Goal: Task Accomplishment & Management: Manage account settings

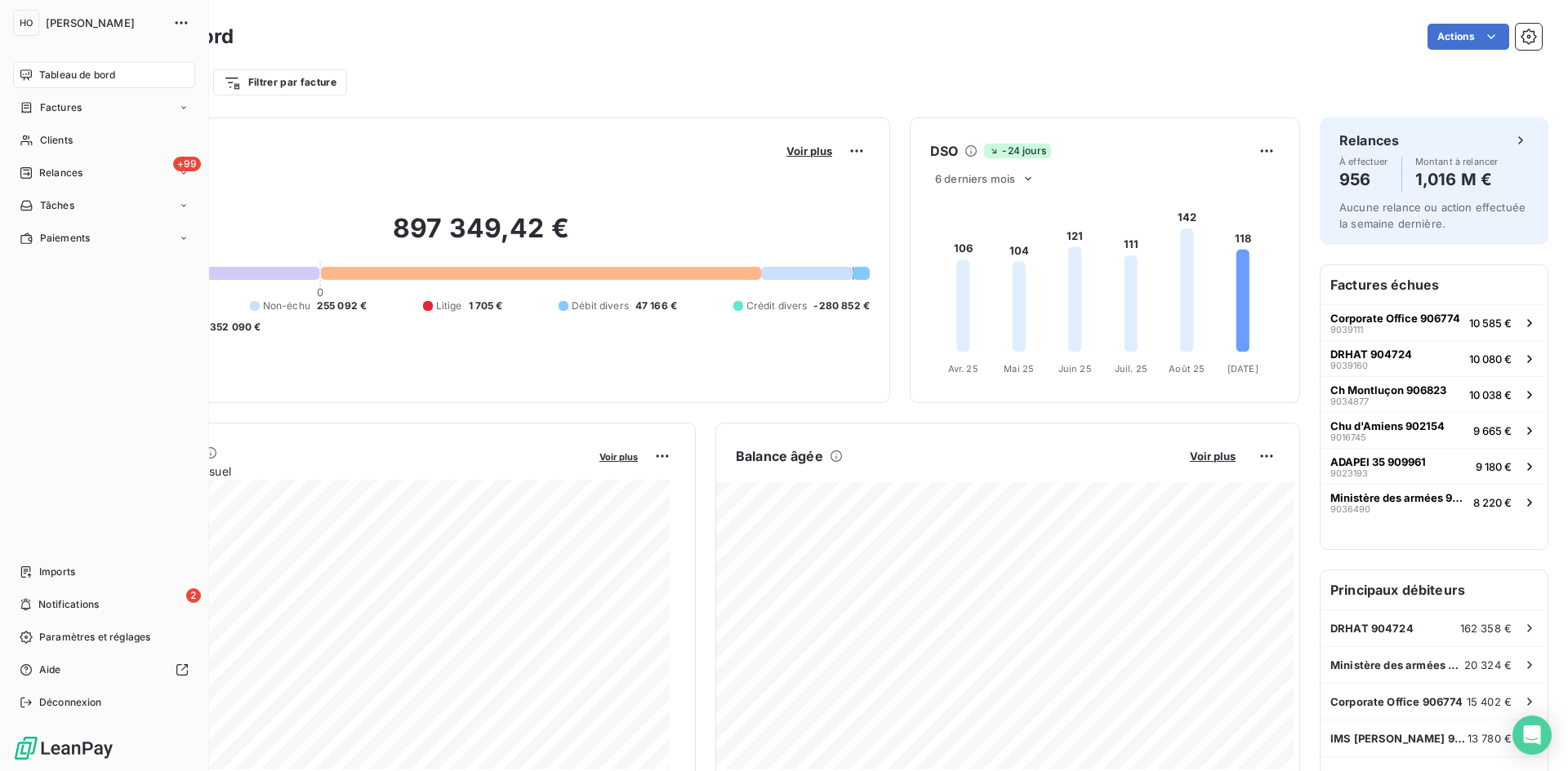
click at [70, 158] on nav "Tableau de bord Factures Clients +99 Relances Tâches Paiements" at bounding box center [104, 157] width 182 height 190
click at [71, 173] on span "Relances" at bounding box center [61, 173] width 44 height 15
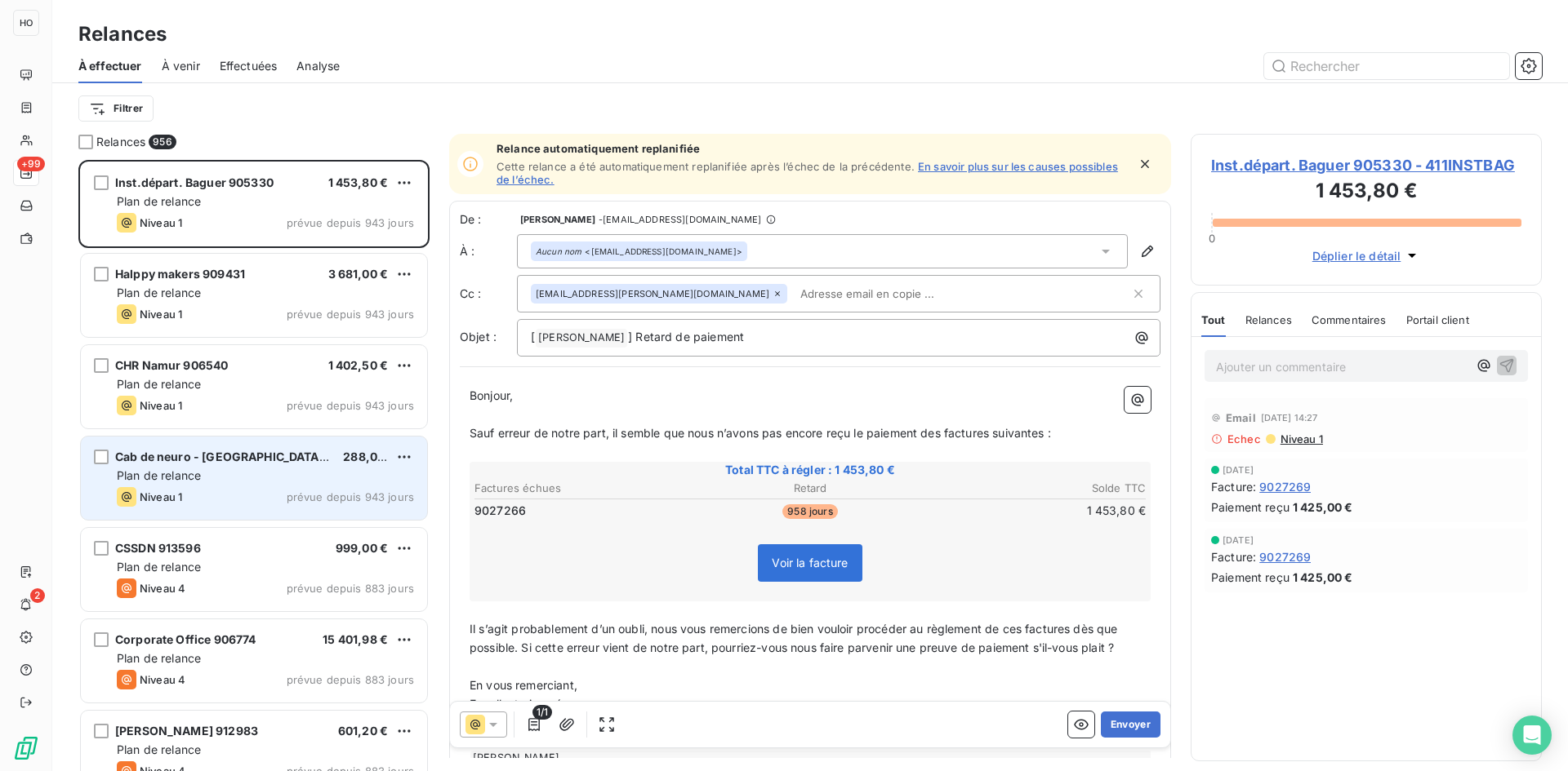
click at [236, 480] on div "Plan de relance" at bounding box center [265, 476] width 297 height 16
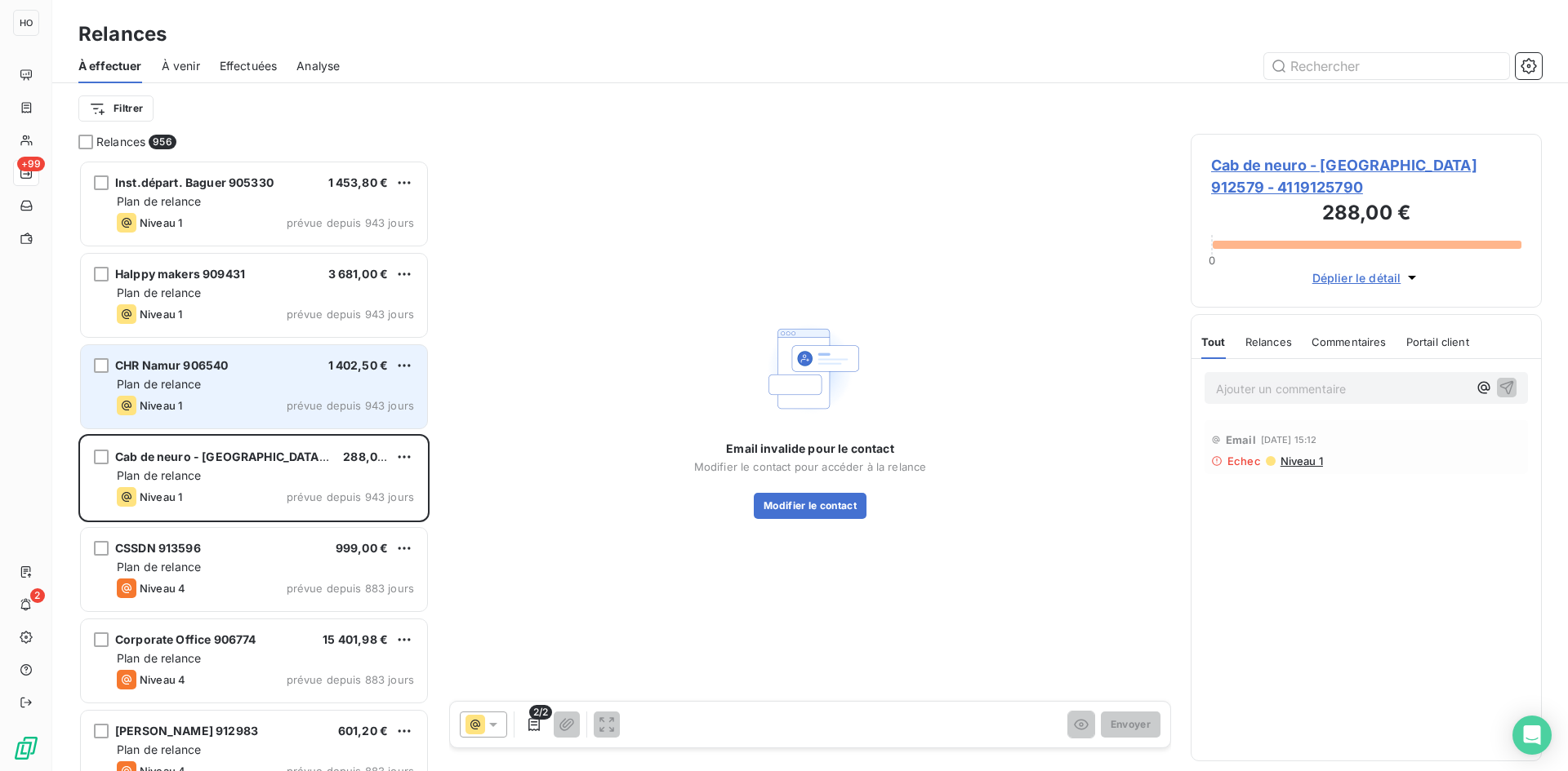
click at [246, 381] on div "Plan de relance" at bounding box center [265, 384] width 297 height 16
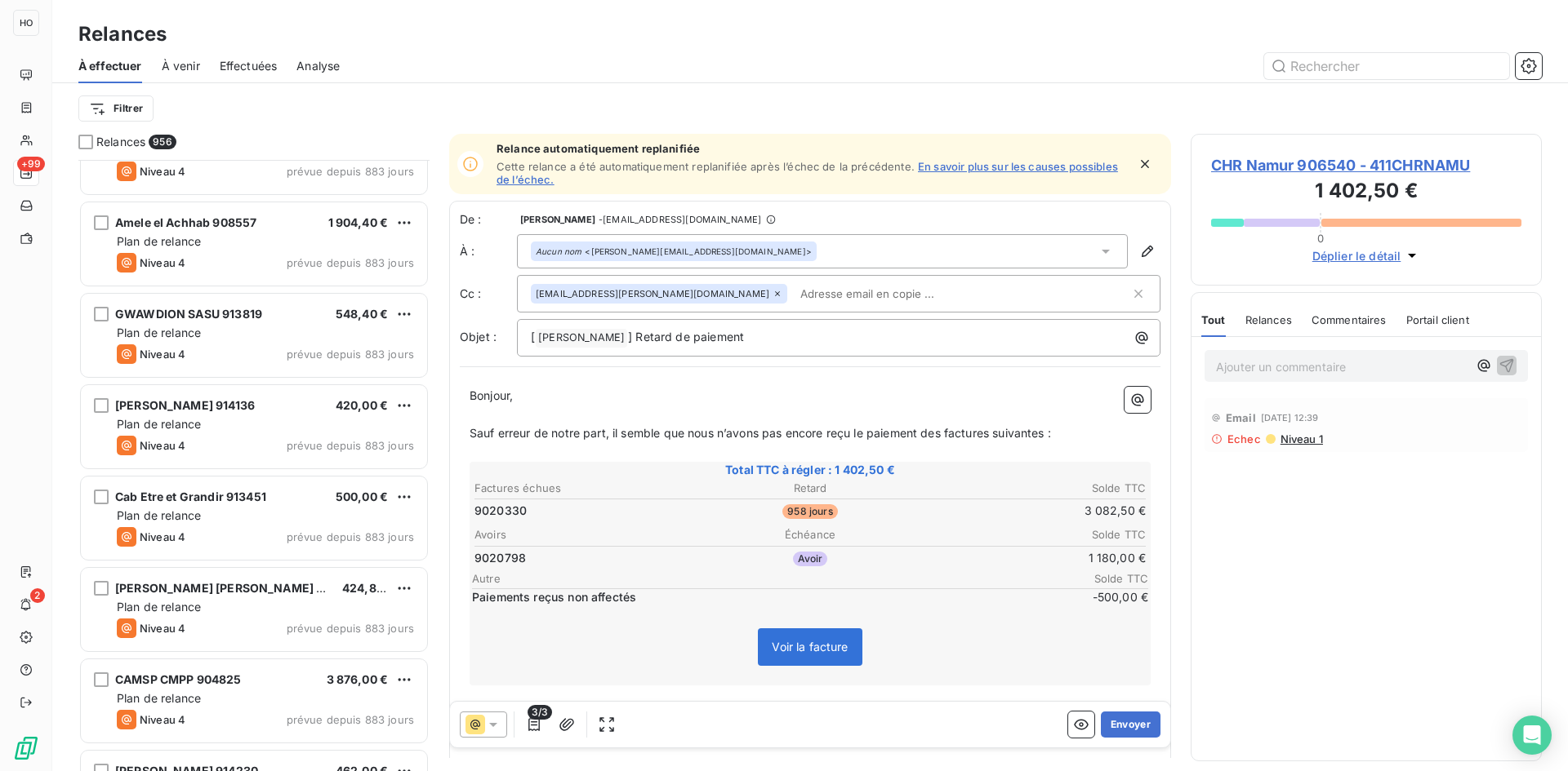
scroll to position [603, 0]
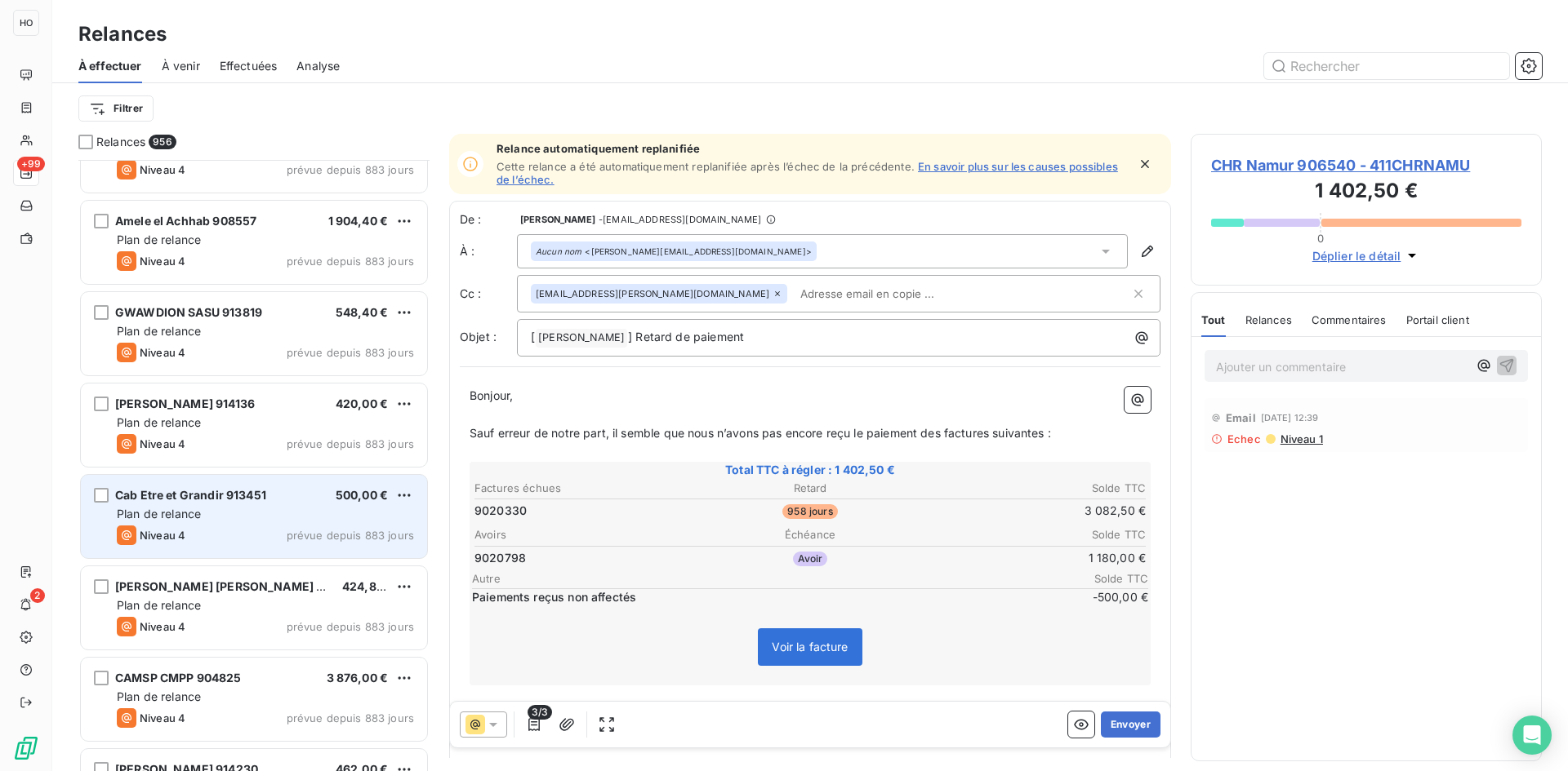
click at [223, 484] on div "Cab Etre et Grandir 913451 500,00 € Plan de relance Niveau 4 prévue depuis 883 …" at bounding box center [254, 516] width 347 height 83
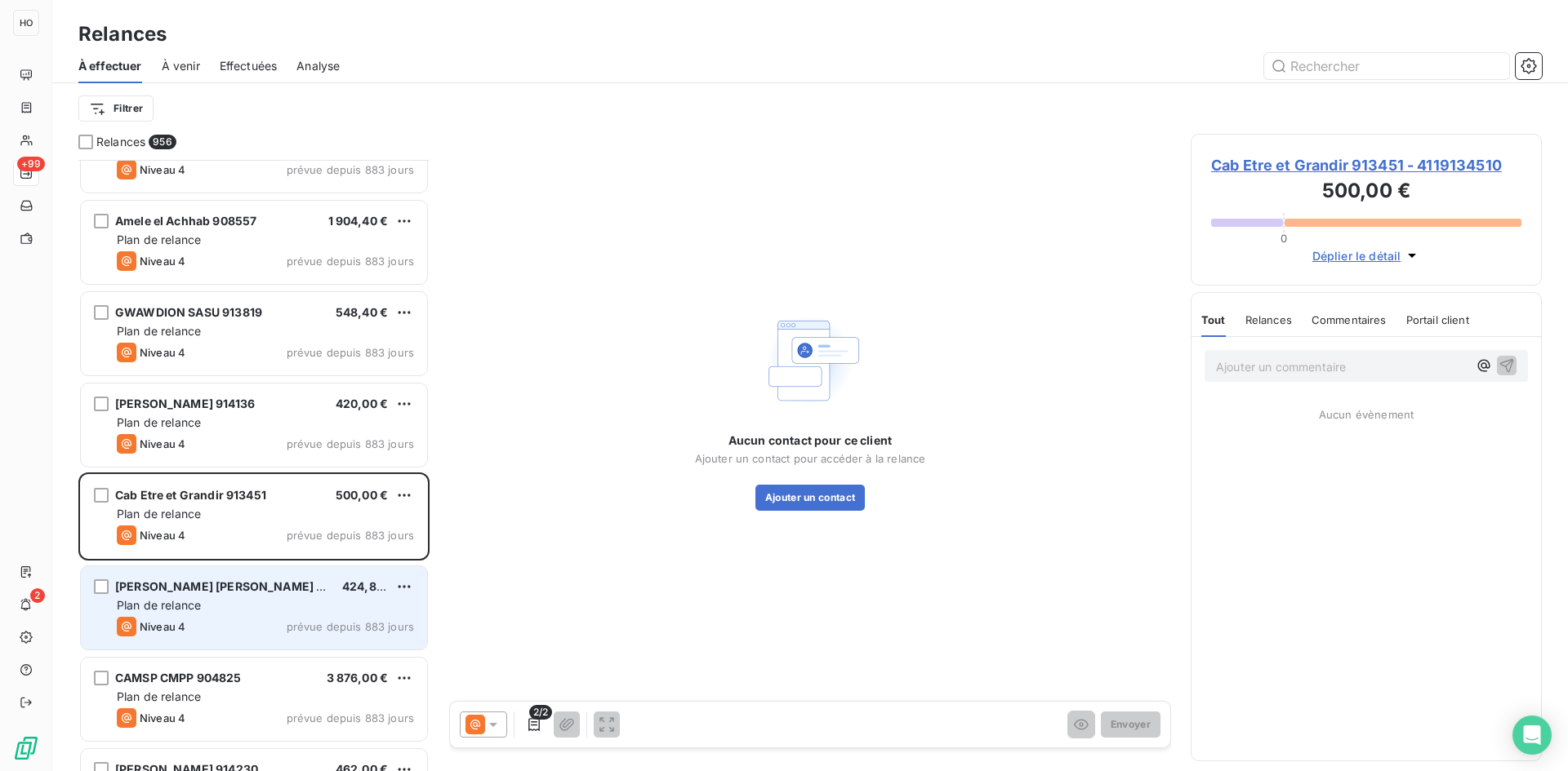
click at [264, 592] on span "[PERSON_NAME] [PERSON_NAME] 908887" at bounding box center [237, 586] width 245 height 14
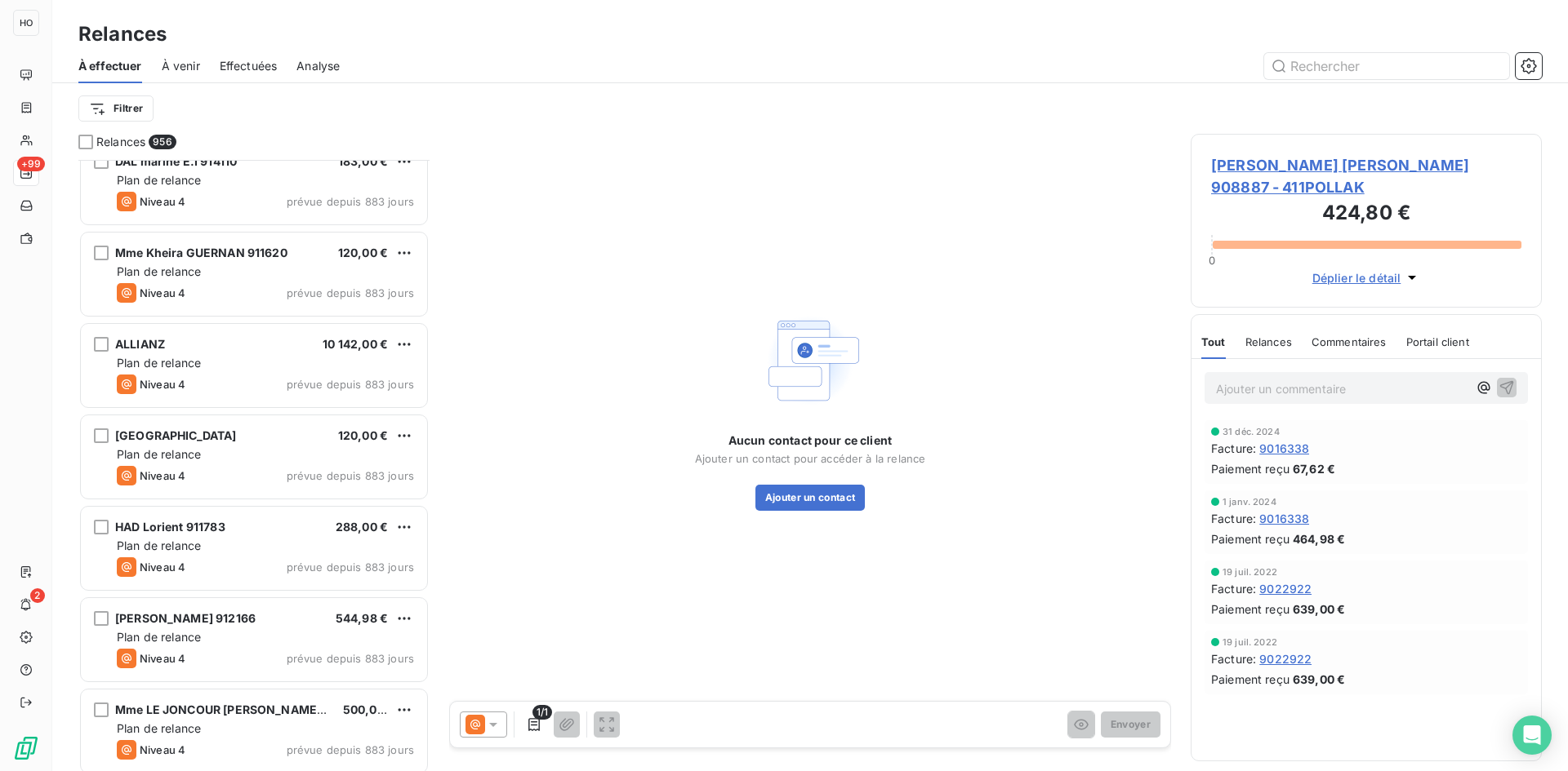
scroll to position [1668, 0]
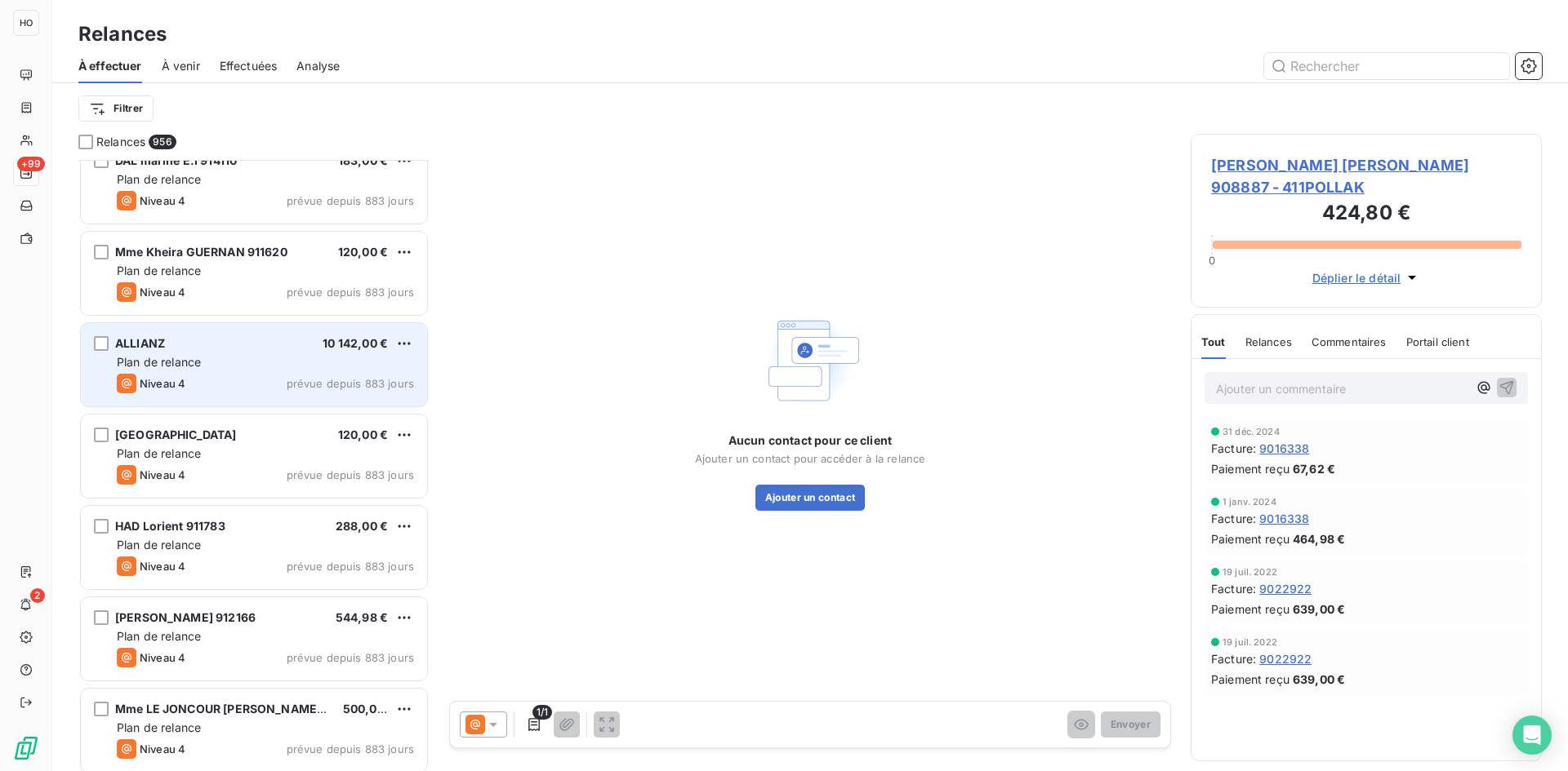
click at [234, 340] on div "ALLIANZ 10 142,00 €" at bounding box center [265, 344] width 297 height 15
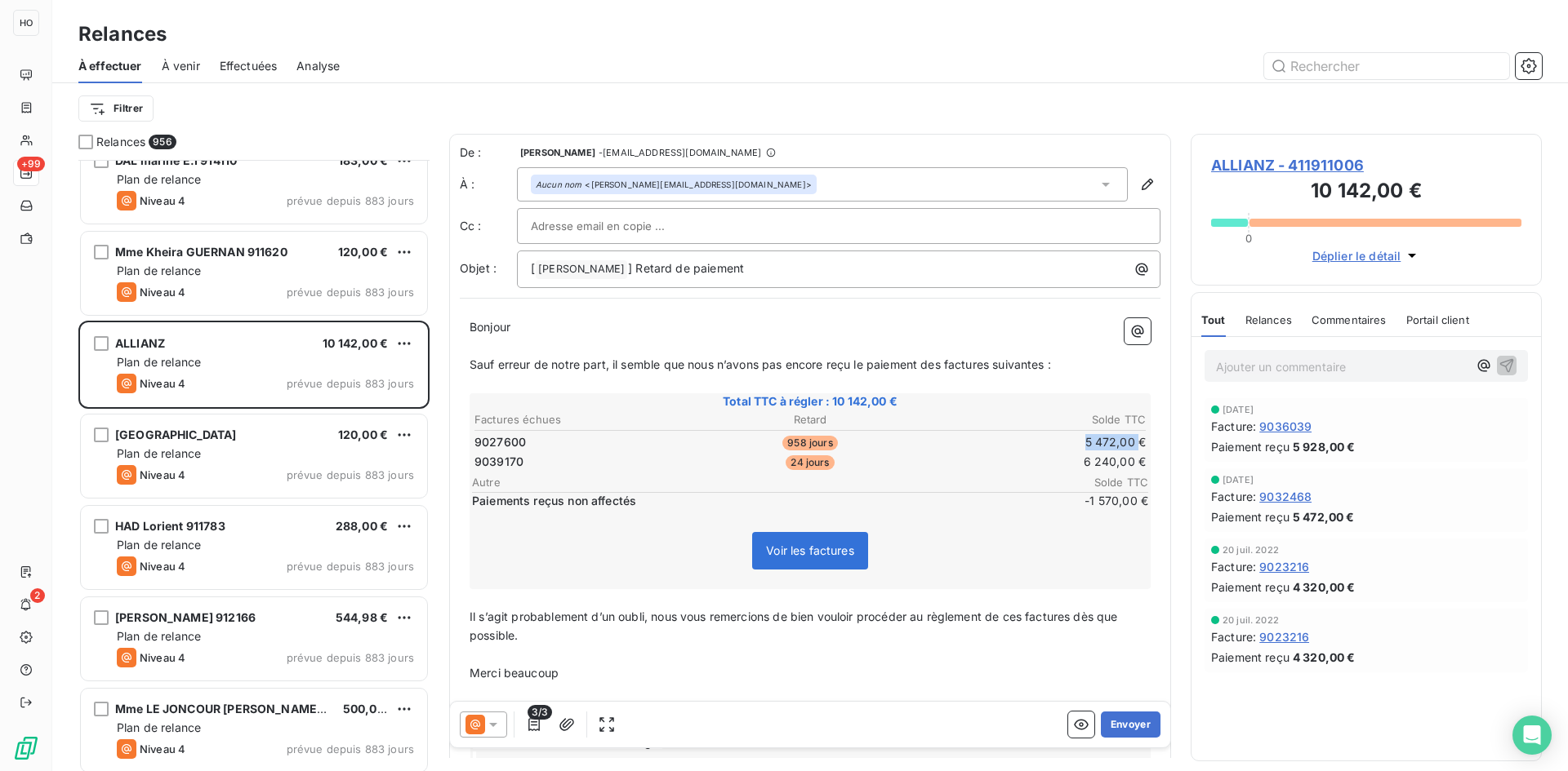
drag, startPoint x: 1124, startPoint y: 446, endPoint x: 1061, endPoint y: 442, distance: 63.1
click at [1061, 442] on td "5 472,00 €" at bounding box center [1034, 443] width 223 height 18
drag, startPoint x: 481, startPoint y: 439, endPoint x: 1118, endPoint y: 441, distance: 637.0
click at [1118, 441] on tr "9027600 958 jours 5 472,00 €" at bounding box center [810, 443] width 673 height 18
click at [1118, 441] on td "5 472,00 €" at bounding box center [1034, 443] width 223 height 18
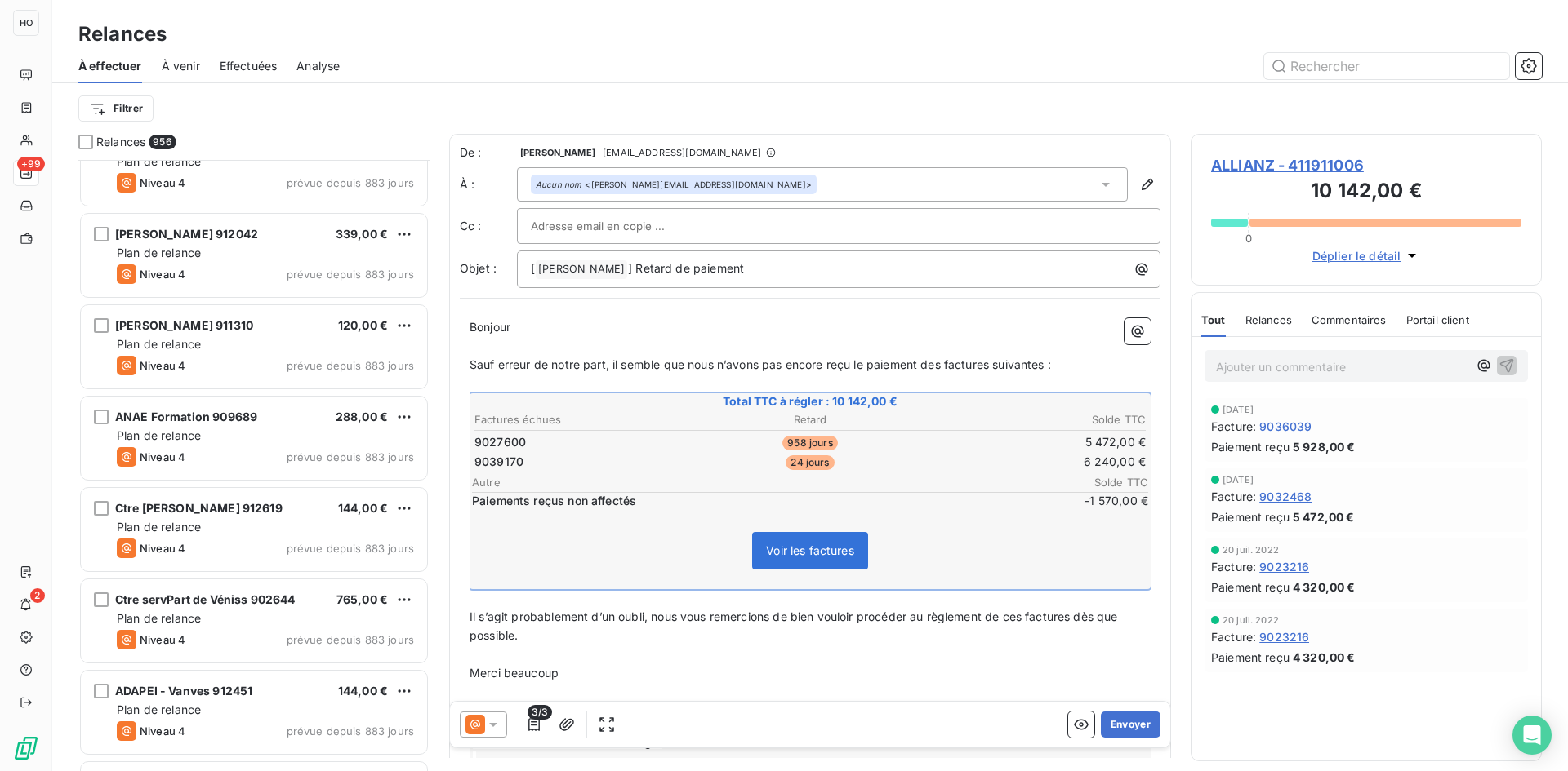
scroll to position [2696, 0]
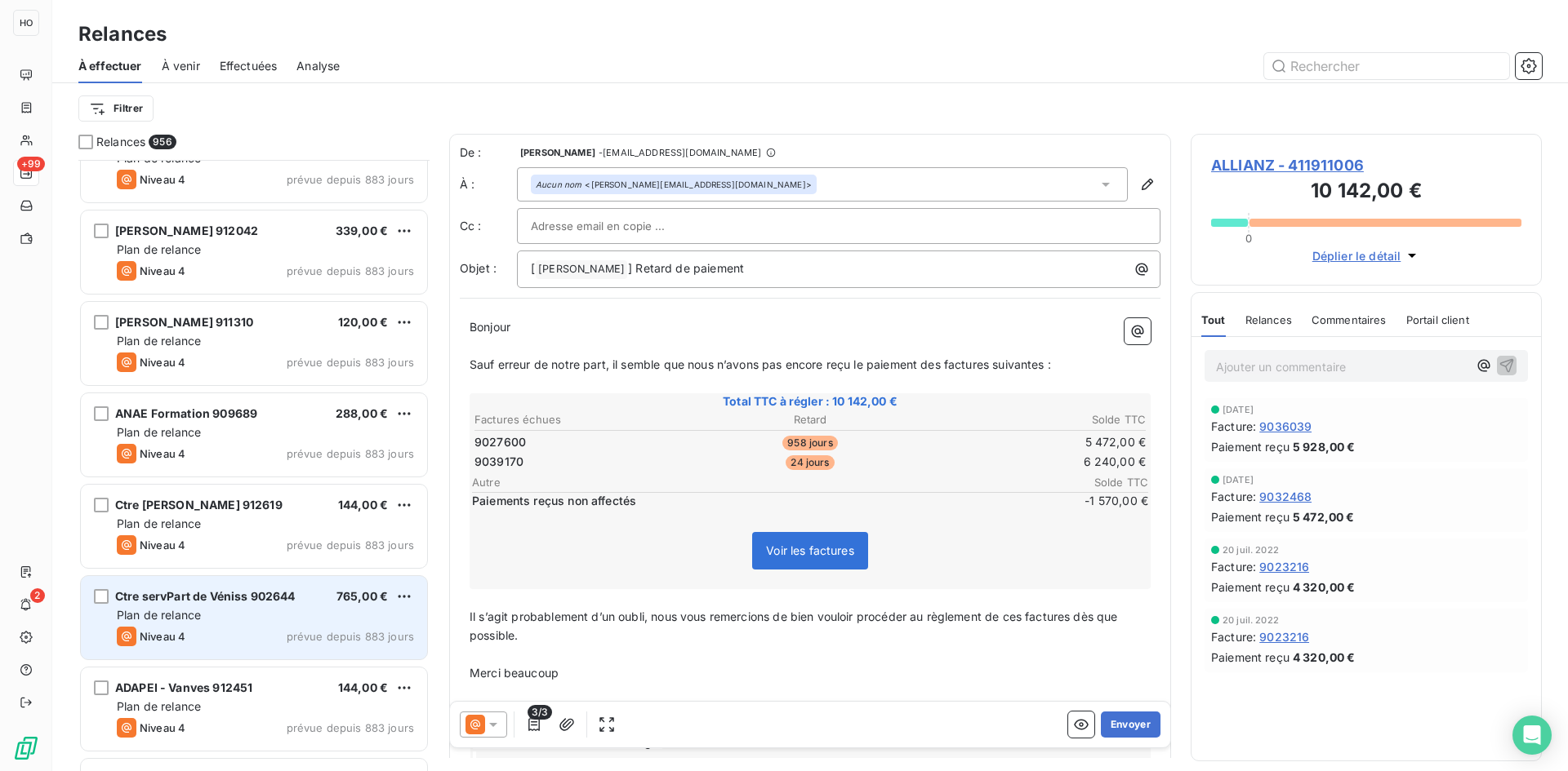
click at [270, 621] on div "Plan de relance" at bounding box center [265, 616] width 297 height 16
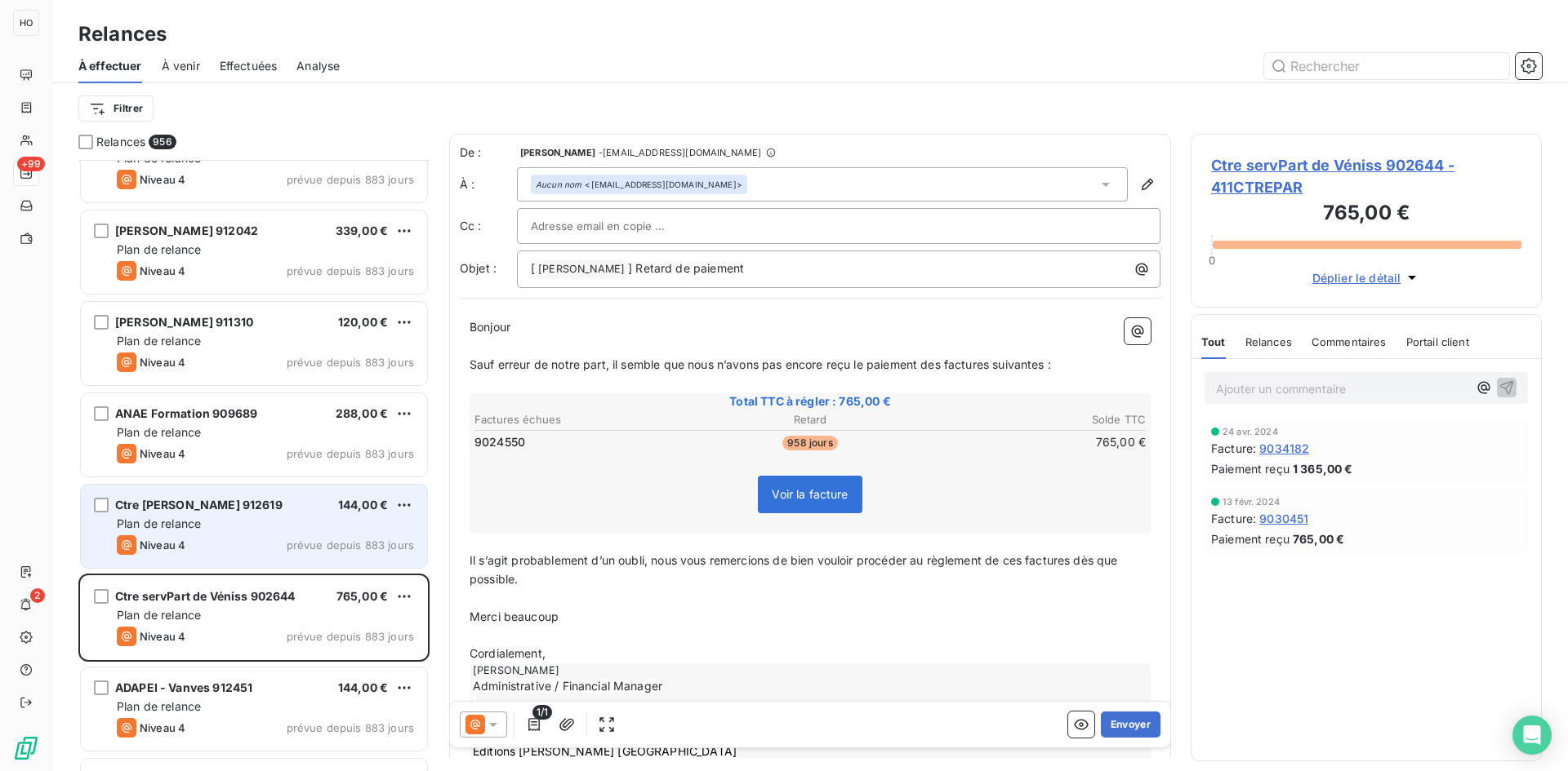
click at [261, 508] on span "Ctre [PERSON_NAME] 912619" at bounding box center [199, 504] width 168 height 14
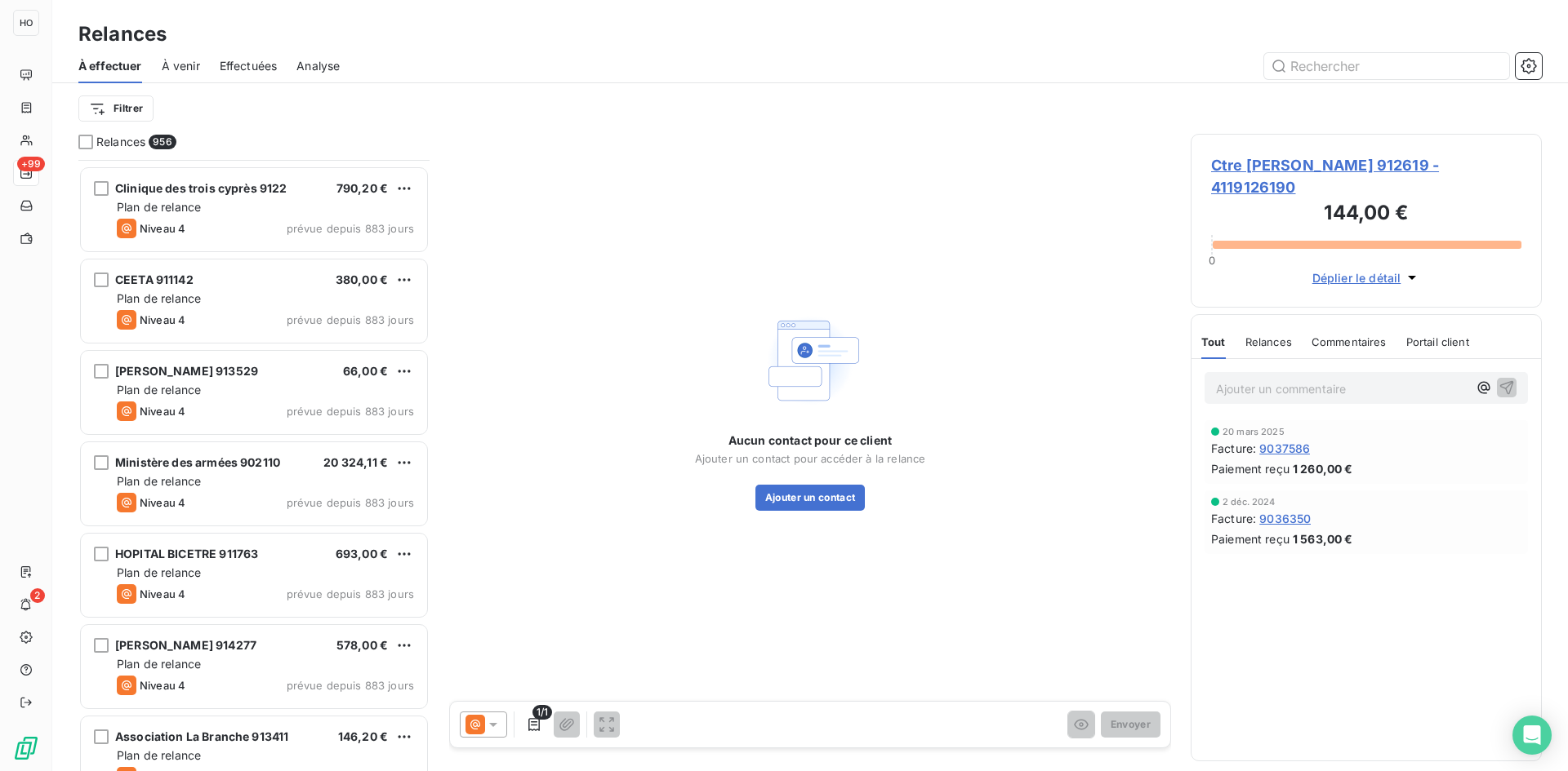
scroll to position [3927, 0]
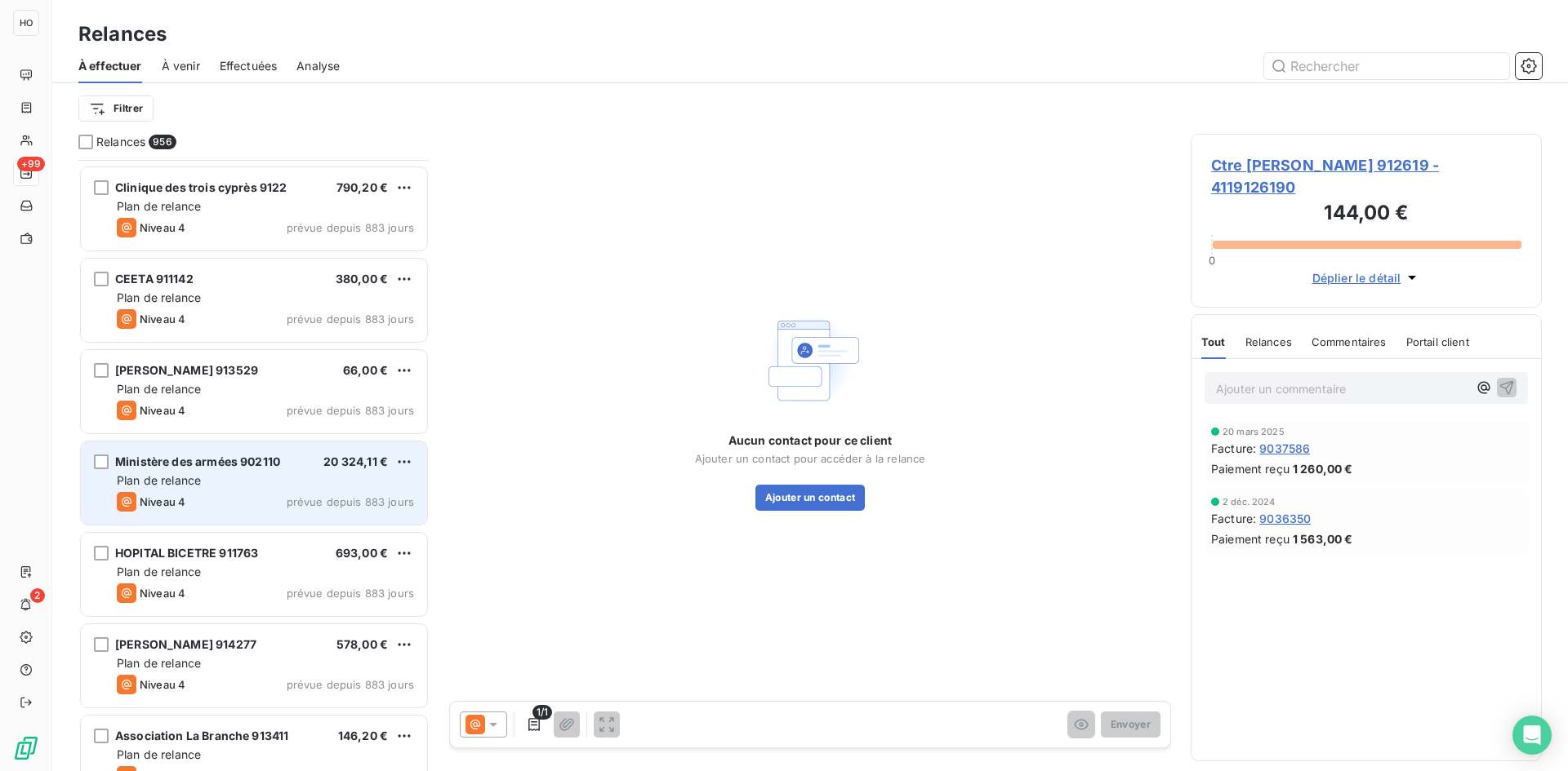
click at [249, 468] on span "Ministère des armées 902110" at bounding box center [197, 461] width 165 height 14
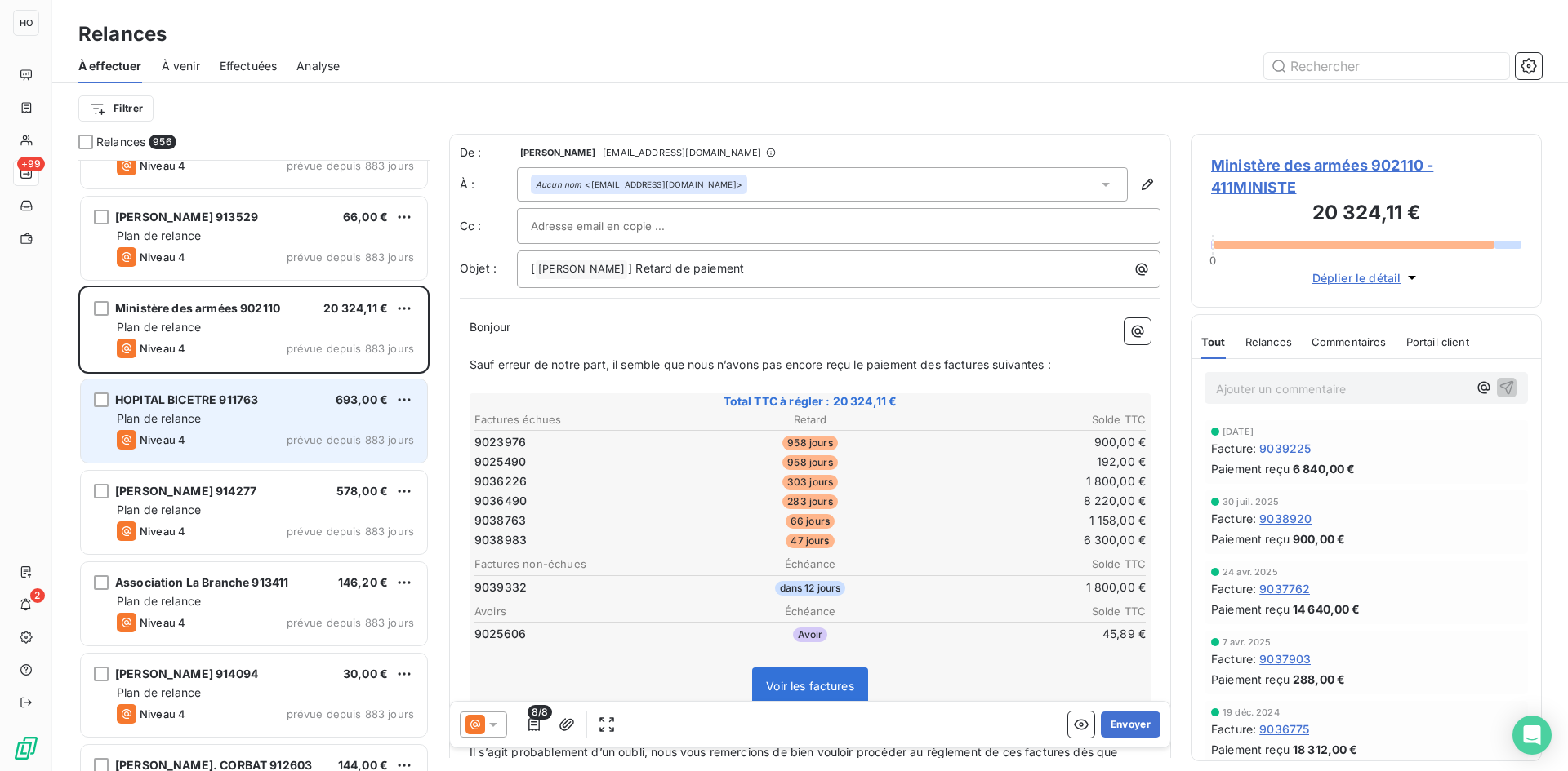
scroll to position [4087, 0]
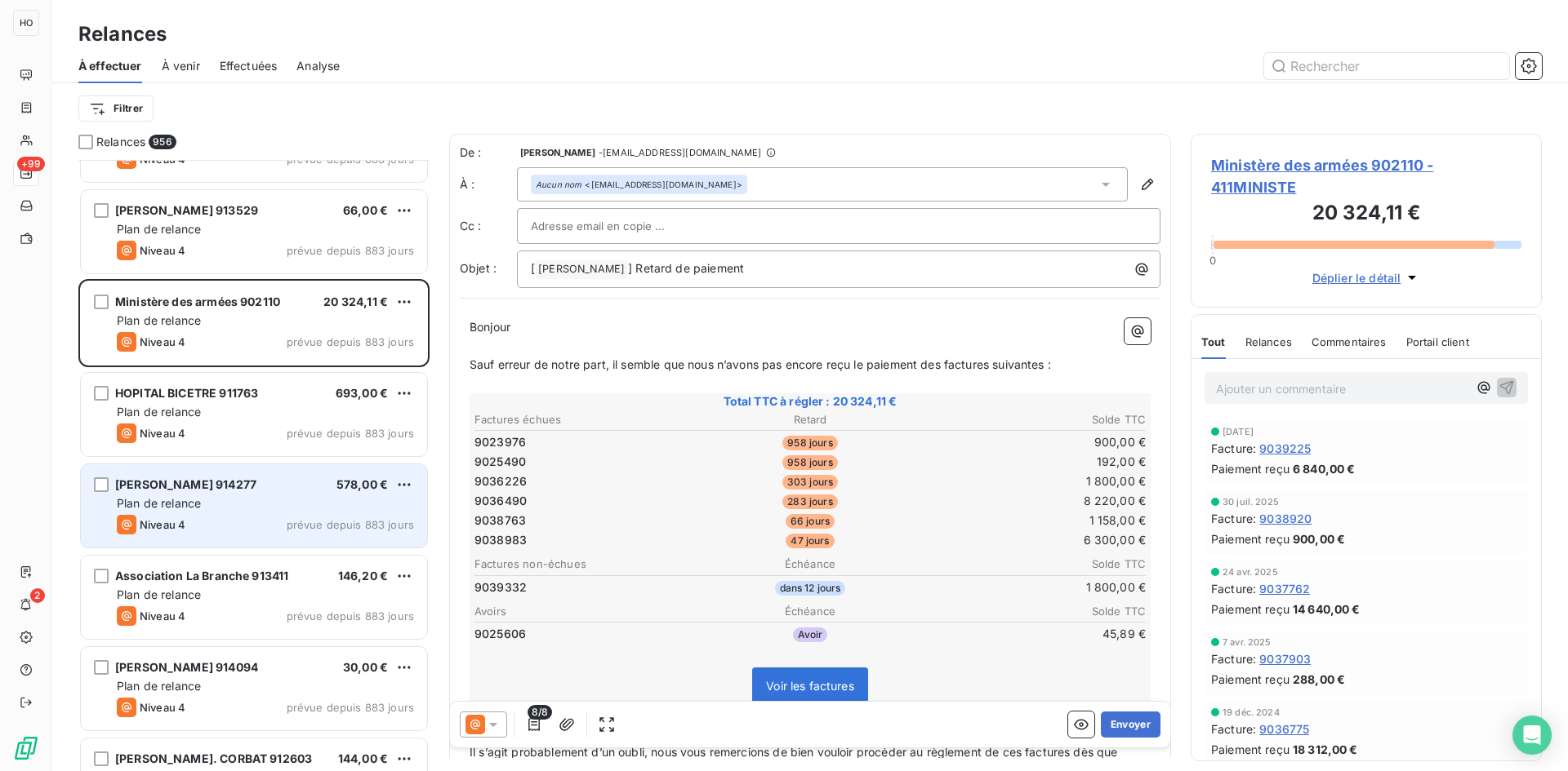
click at [219, 468] on div "[PERSON_NAME] 914277 578,00 € Plan de relance Niveau 4 prévue depuis 883 jours" at bounding box center [254, 506] width 347 height 83
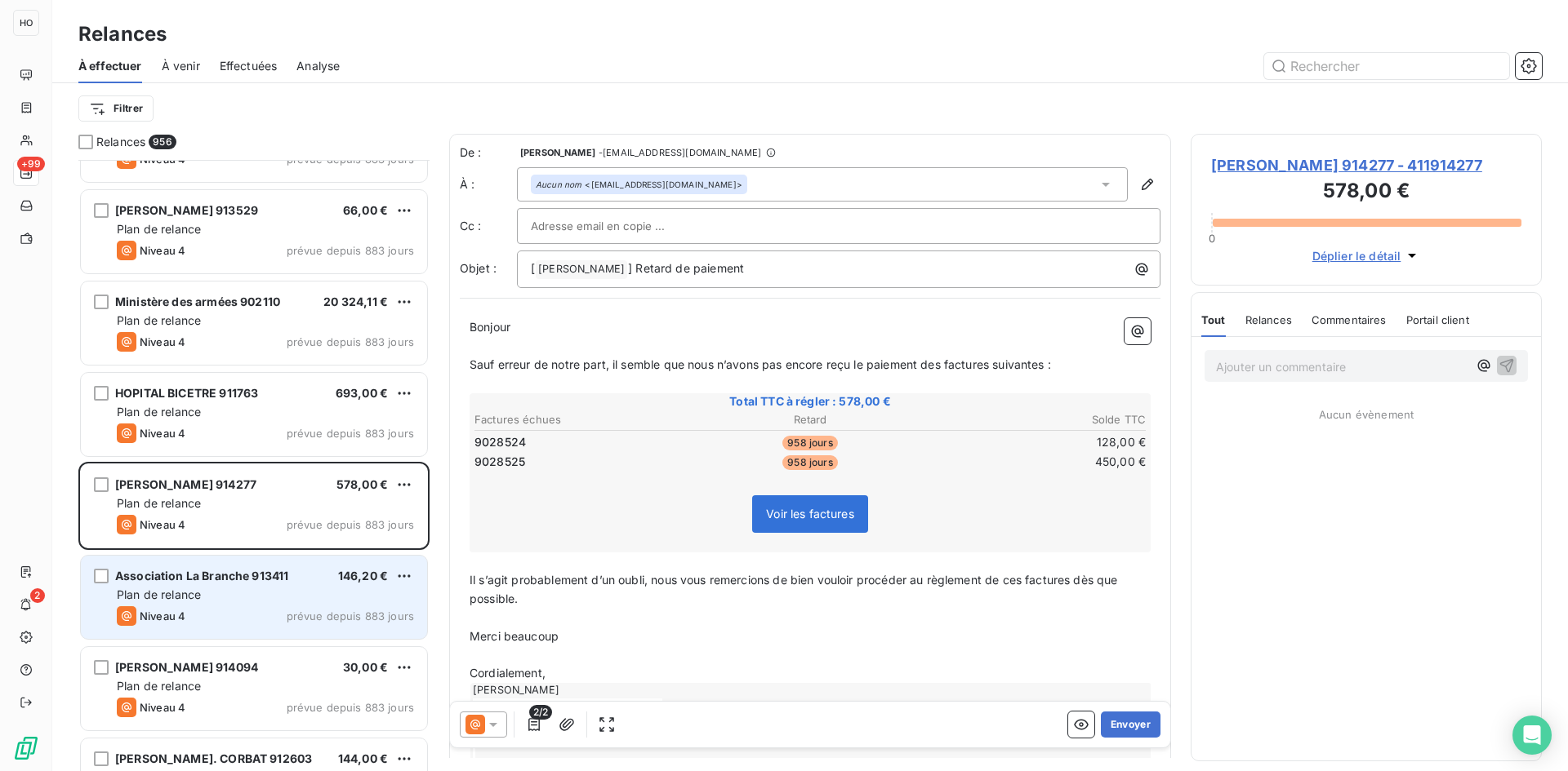
click at [254, 597] on div "Plan de relance" at bounding box center [265, 595] width 297 height 16
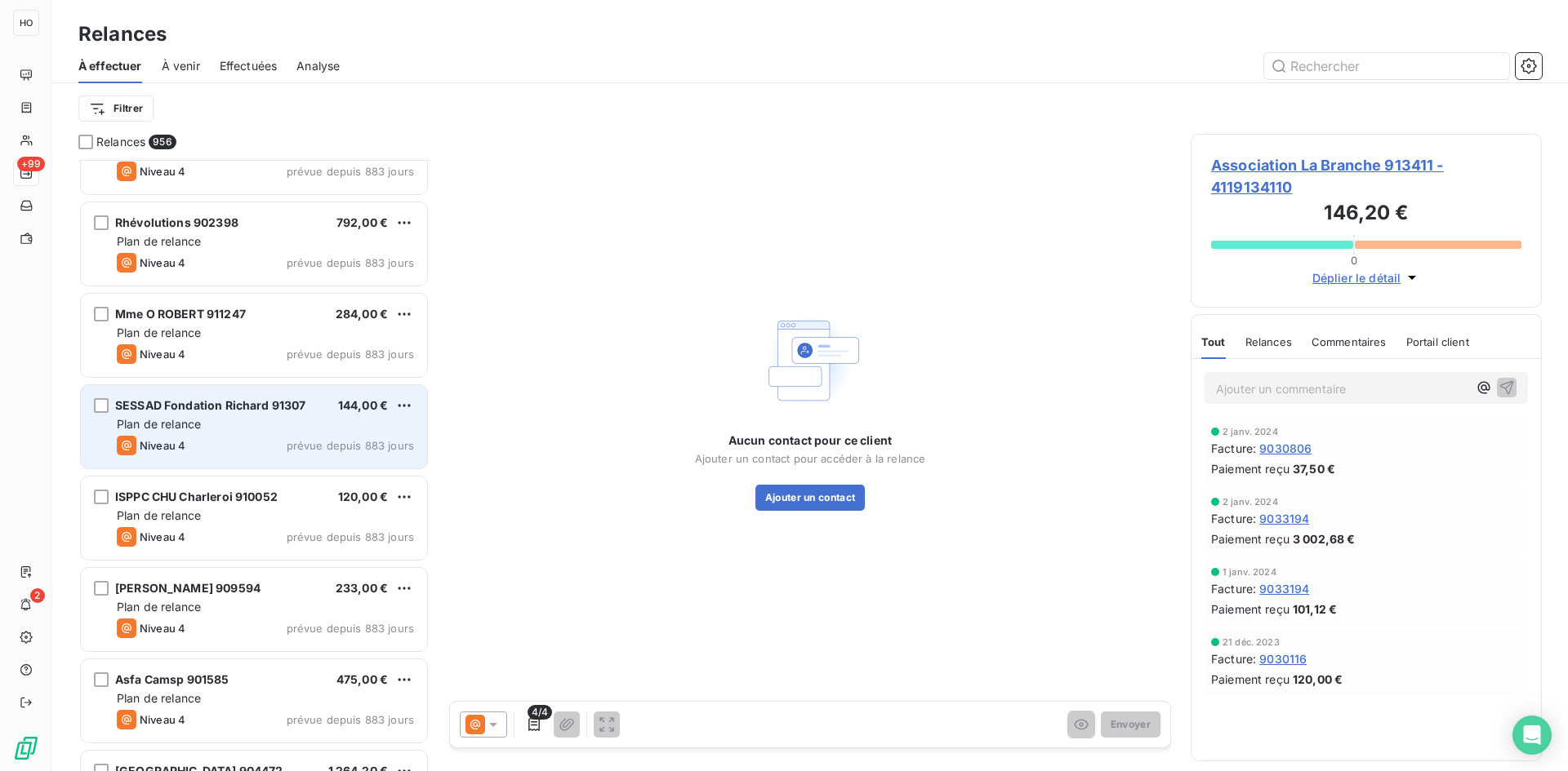
scroll to position [5643, 0]
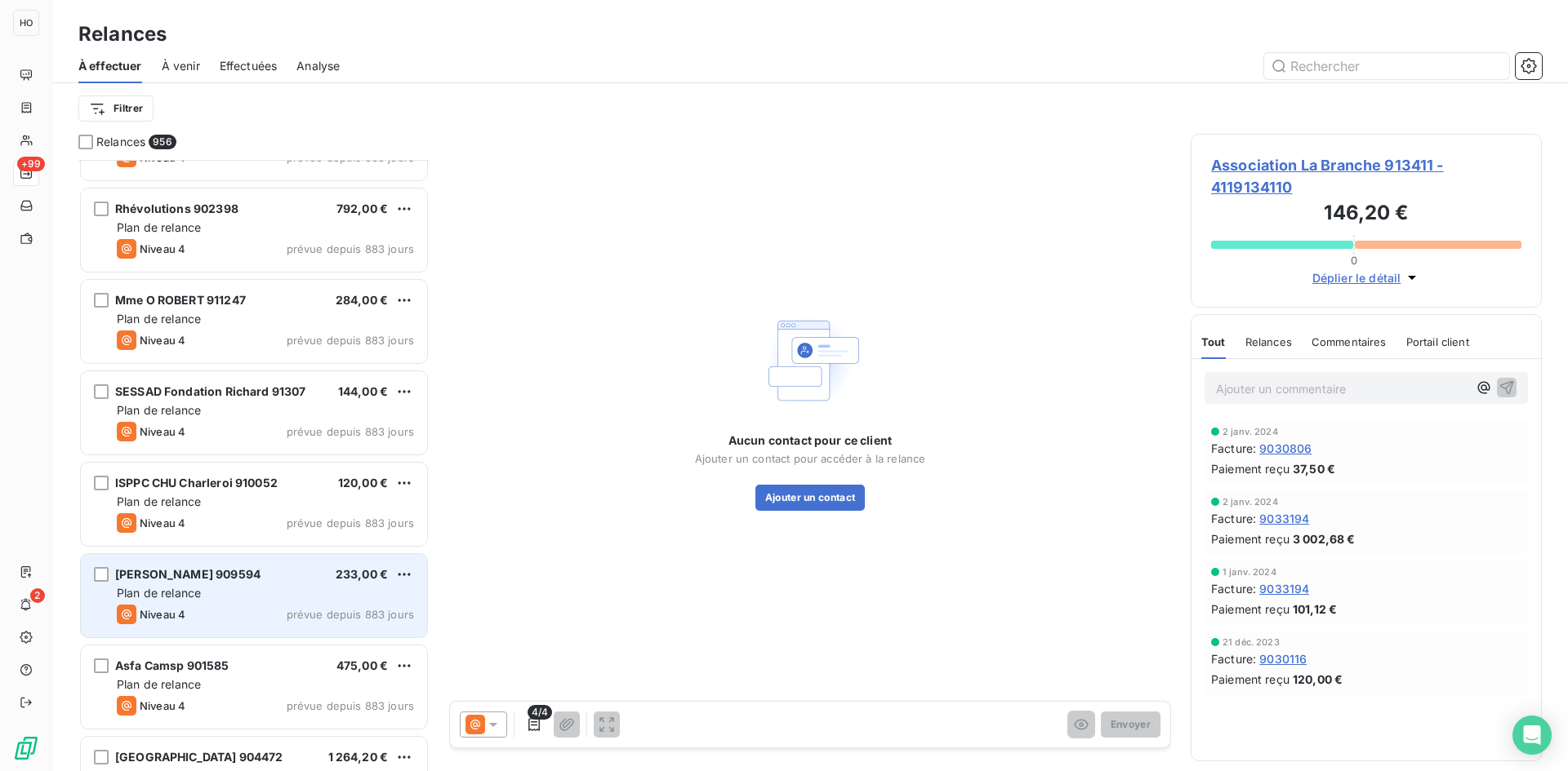
click at [232, 588] on div "Plan de relance" at bounding box center [265, 594] width 297 height 16
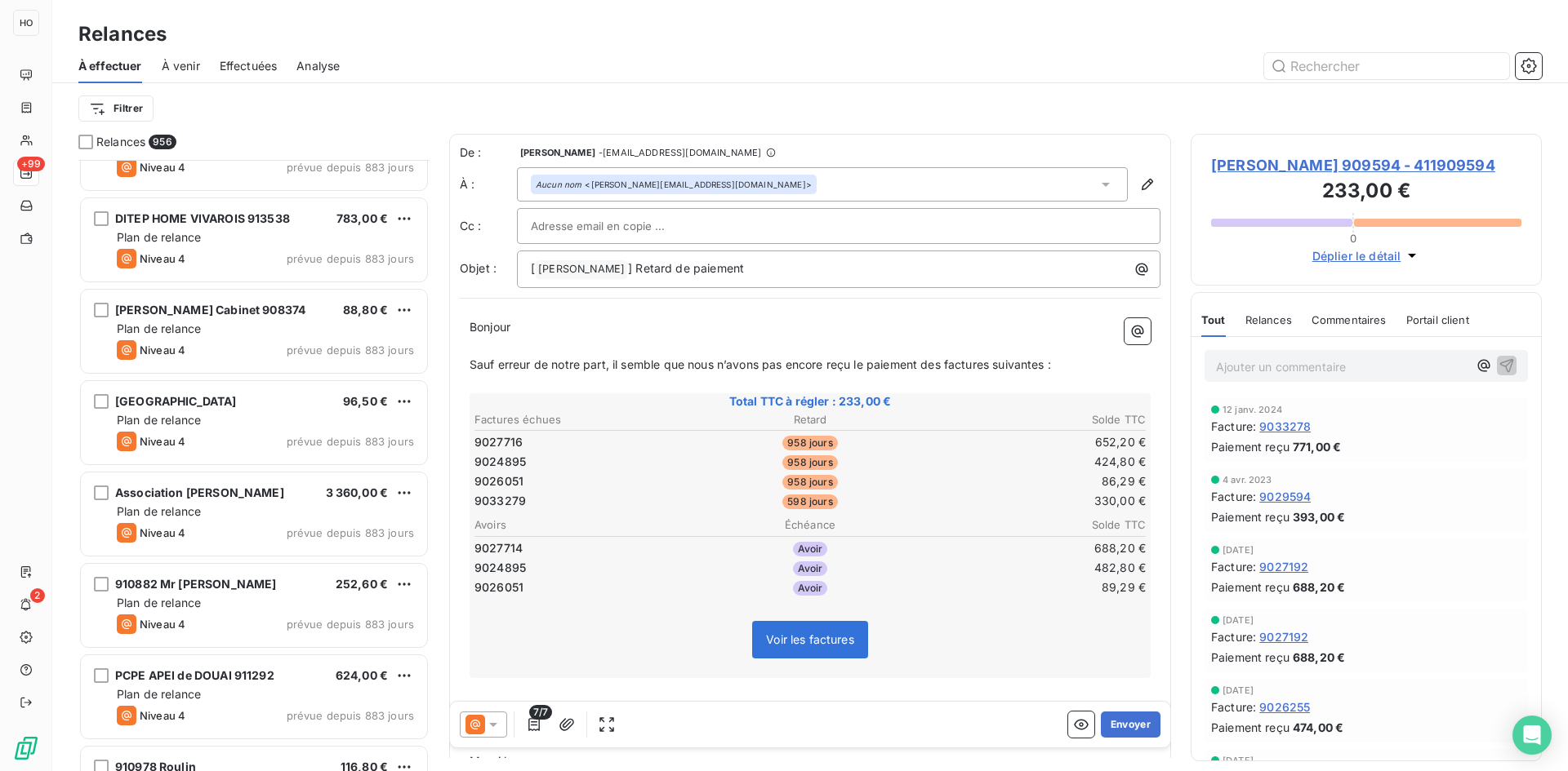
scroll to position [7189, 0]
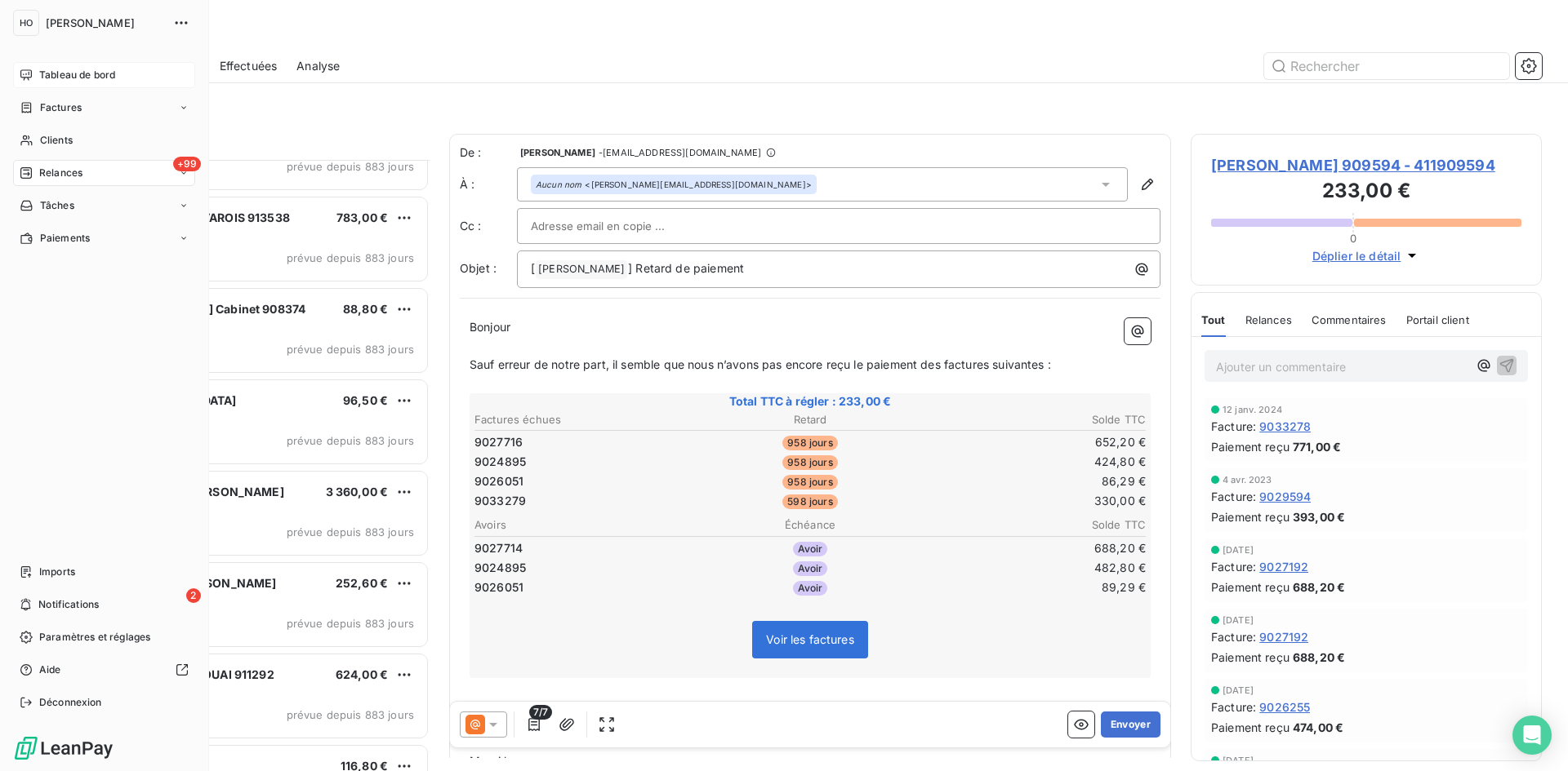
click at [70, 77] on span "Tableau de bord" at bounding box center [77, 76] width 76 height 15
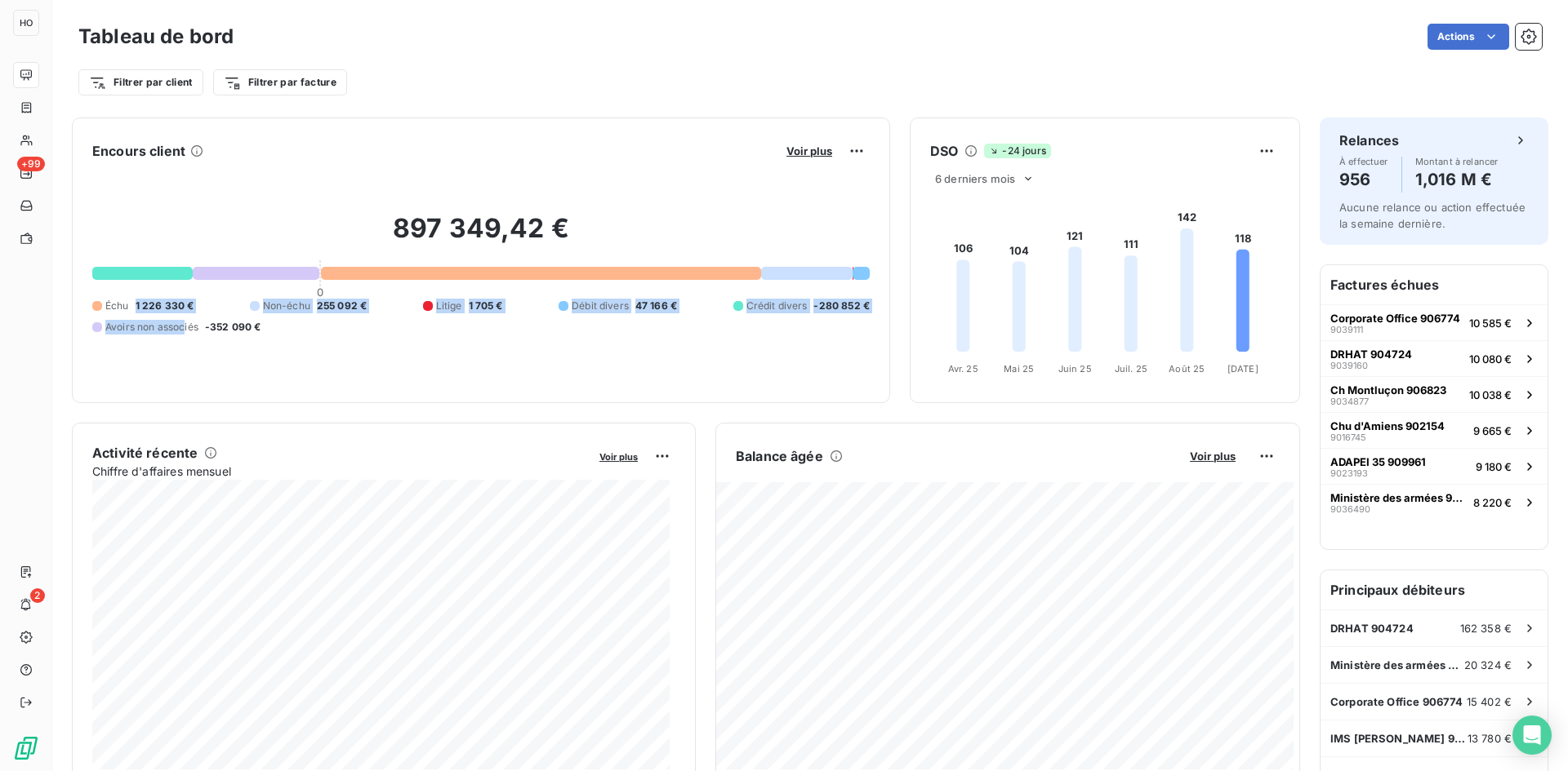
drag, startPoint x: 134, startPoint y: 305, endPoint x: 187, endPoint y: 317, distance: 54.3
click at [187, 317] on div "Échu 1 226 330 € Non-échu 255 092 € Litige 1 705 € Débit divers 47 166 € Crédit…" at bounding box center [481, 317] width 777 height 36
click at [186, 305] on span "1 226 330 €" at bounding box center [165, 306] width 59 height 15
drag, startPoint x: 183, startPoint y: 305, endPoint x: 131, endPoint y: 302, distance: 52.1
click at [131, 302] on div "Échu 1 226 330 €" at bounding box center [142, 306] width 101 height 15
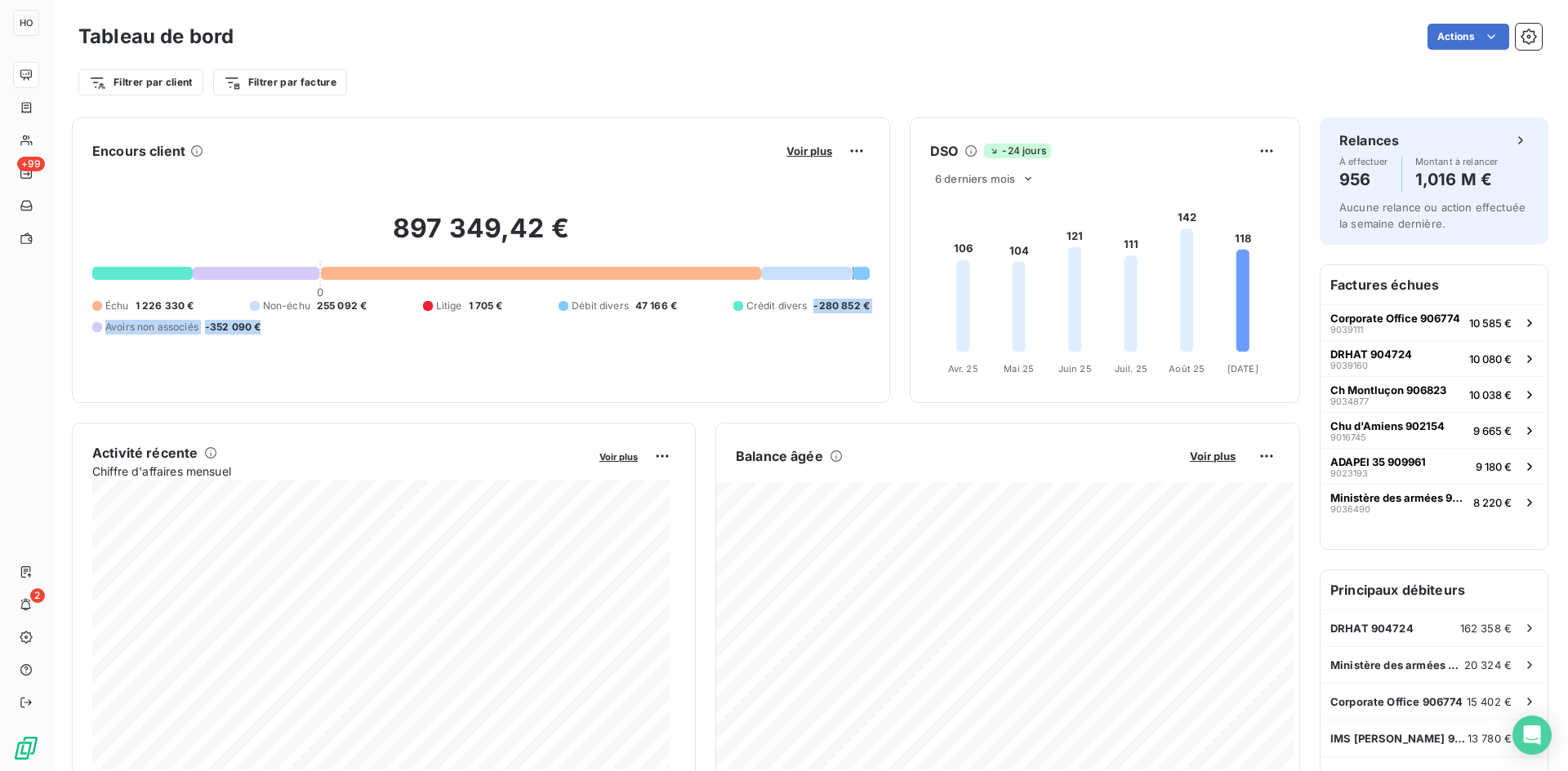
drag, startPoint x: 804, startPoint y: 307, endPoint x: 261, endPoint y: 335, distance: 543.7
click at [261, 335] on div "897 349,42 € 0 Échu 1 226 330 € Non-échu 255 092 € Litige 1 705 € Débit divers …" at bounding box center [481, 273] width 777 height 218
drag, startPoint x: 360, startPoint y: 245, endPoint x: 607, endPoint y: 242, distance: 247.0
click at [607, 242] on h2 "897 349,42 €" at bounding box center [481, 236] width 777 height 49
drag, startPoint x: 172, startPoint y: 297, endPoint x: 152, endPoint y: 302, distance: 20.6
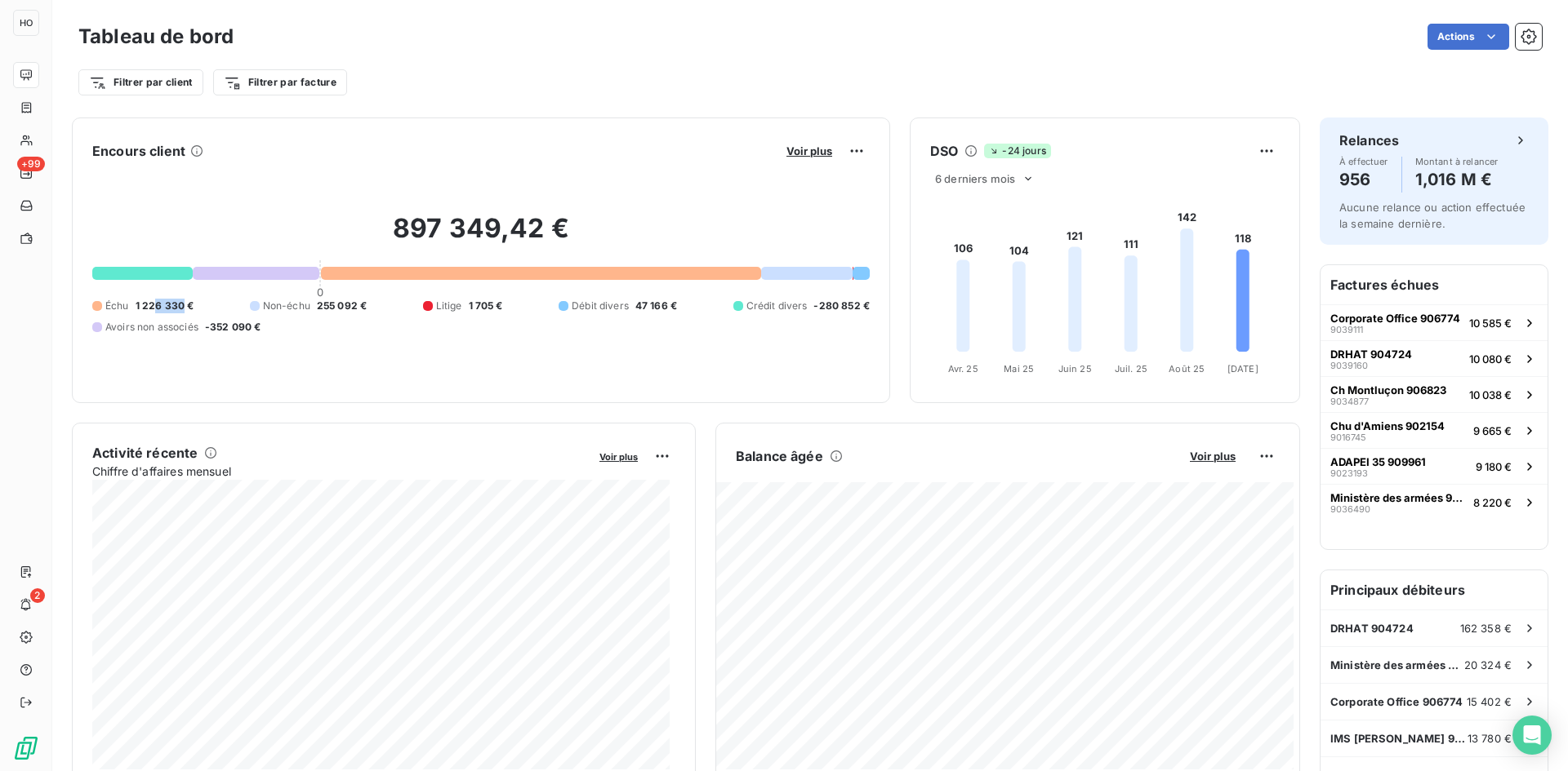
click at [152, 302] on div "897 349,42 € 0 Échu 1 226 330 € Non-échu 255 092 € Litige 1 705 € Débit divers …" at bounding box center [481, 273] width 777 height 218
drag, startPoint x: 816, startPoint y: 307, endPoint x: 837, endPoint y: 310, distance: 21.2
click at [837, 310] on span "-280 852 €" at bounding box center [841, 306] width 57 height 15
drag, startPoint x: 237, startPoint y: 324, endPoint x: 259, endPoint y: 327, distance: 22.2
click at [259, 327] on span "-352 090 €" at bounding box center [233, 328] width 57 height 15
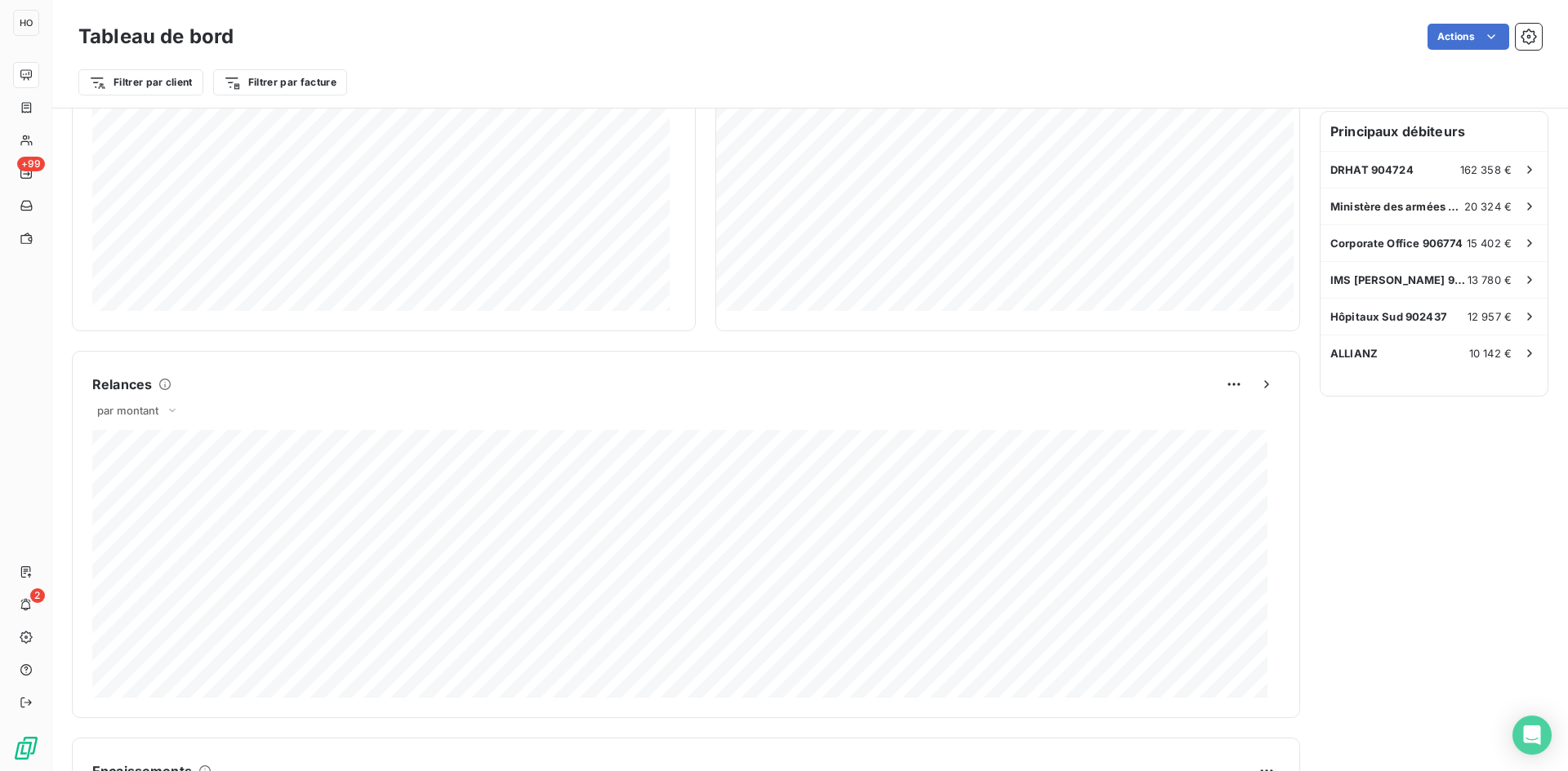
scroll to position [461, 0]
